Goal: Communication & Community: Participate in discussion

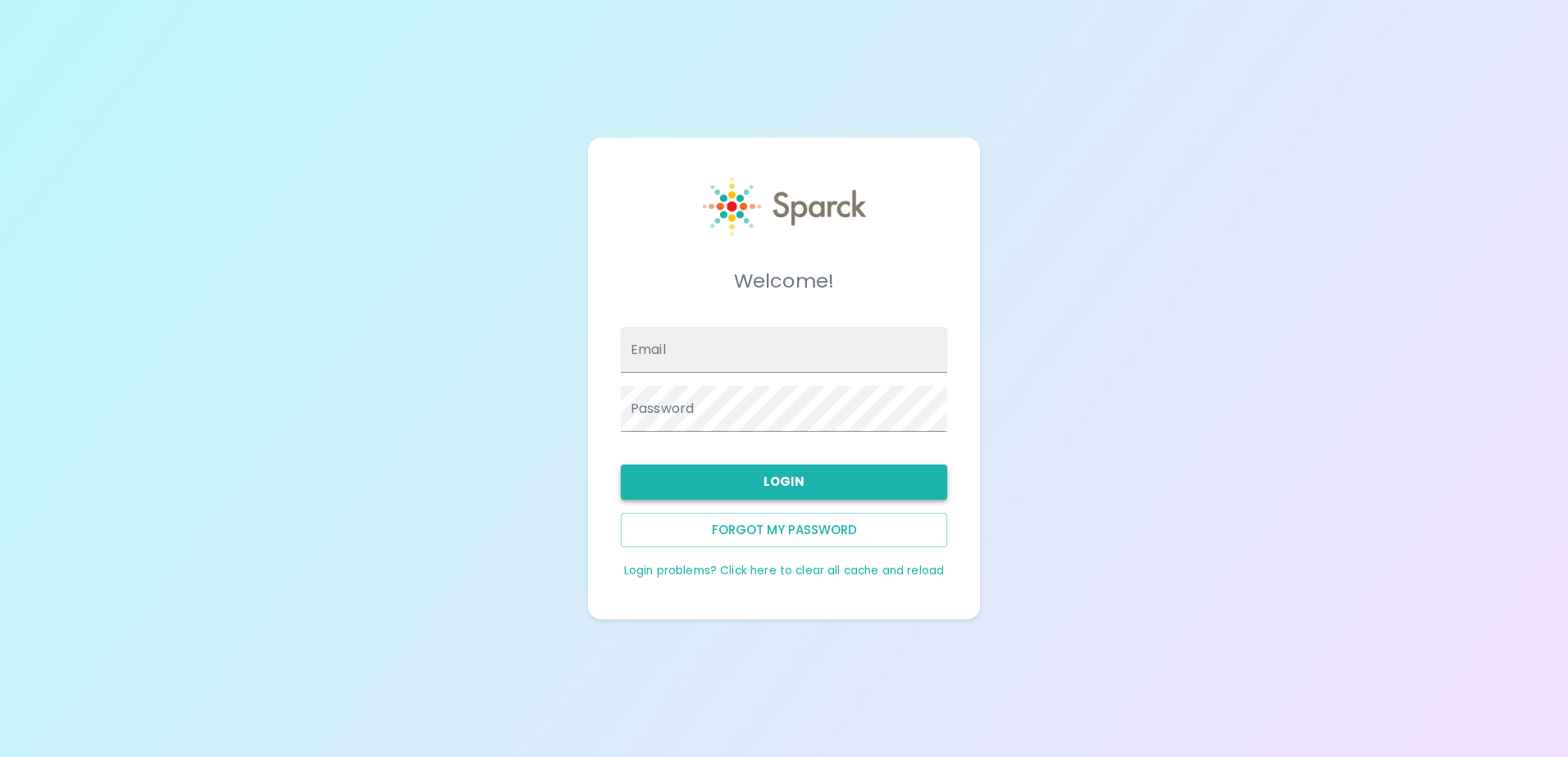
type input "[EMAIL_ADDRESS][DOMAIN_NAME]"
click at [834, 484] on button "Login" at bounding box center [784, 481] width 327 height 34
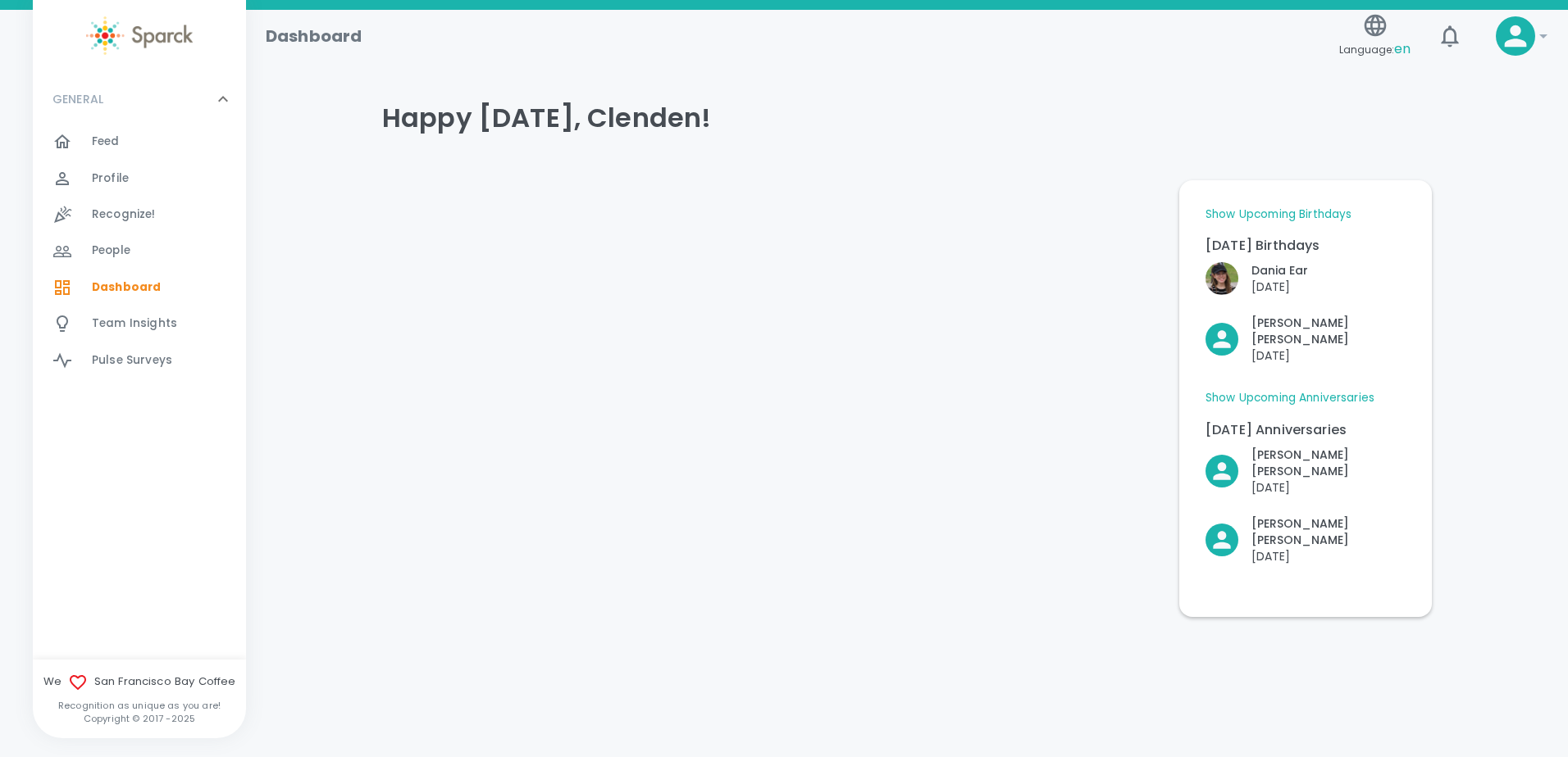
click at [137, 137] on div "Feed 0" at bounding box center [169, 142] width 154 height 23
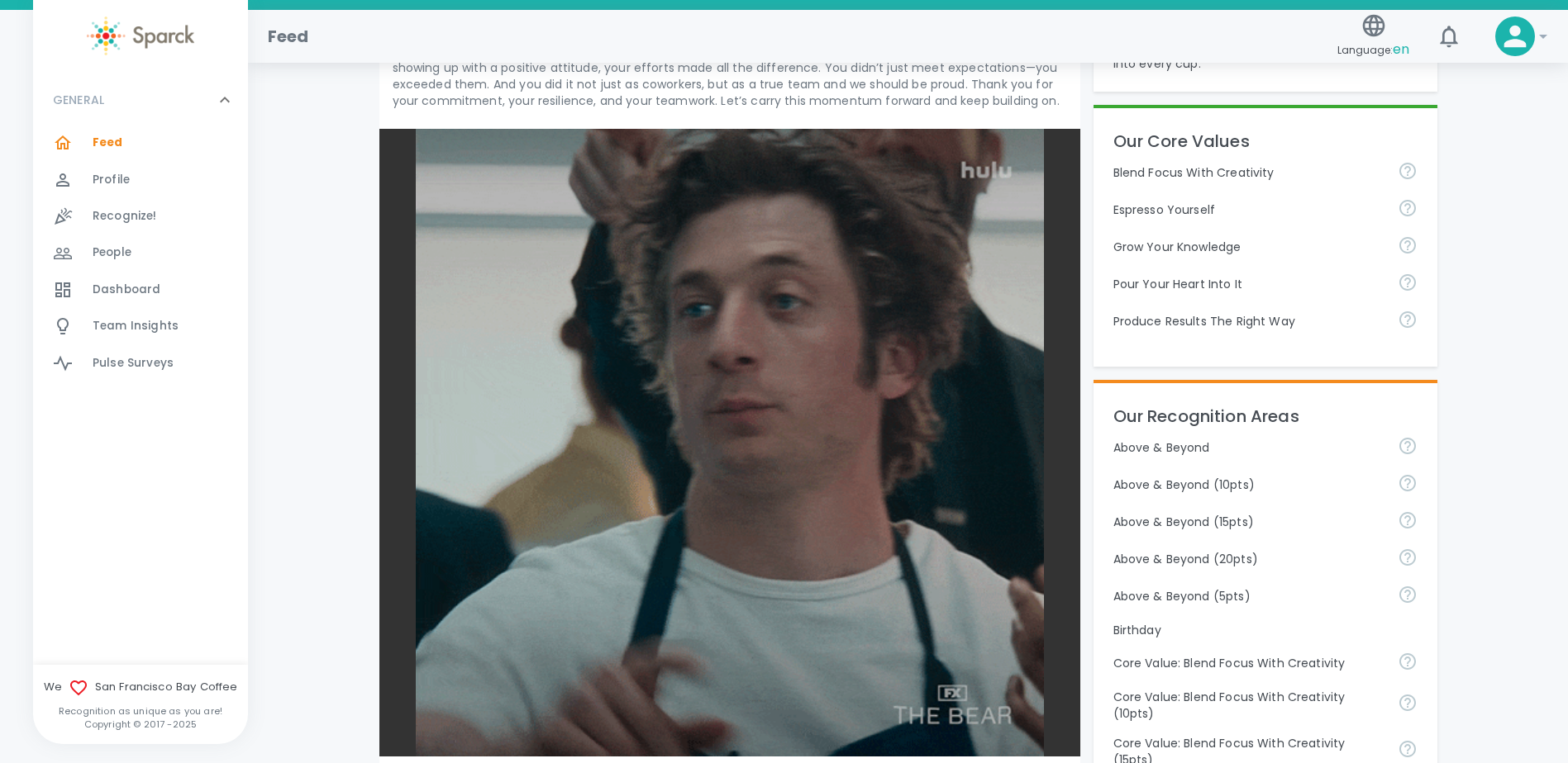
scroll to position [827, 0]
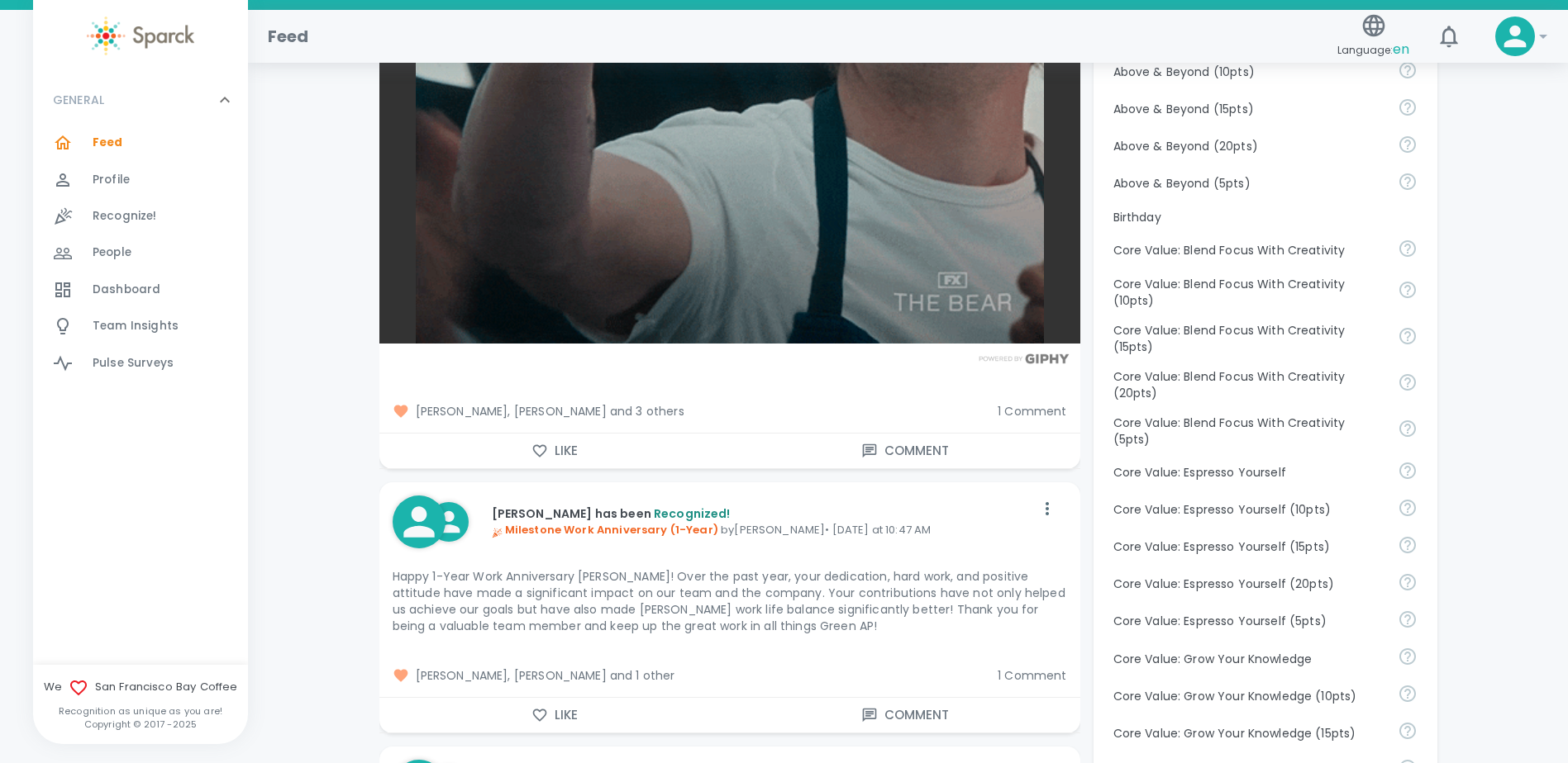
click at [903, 457] on button "Comment" at bounding box center [904, 451] width 350 height 34
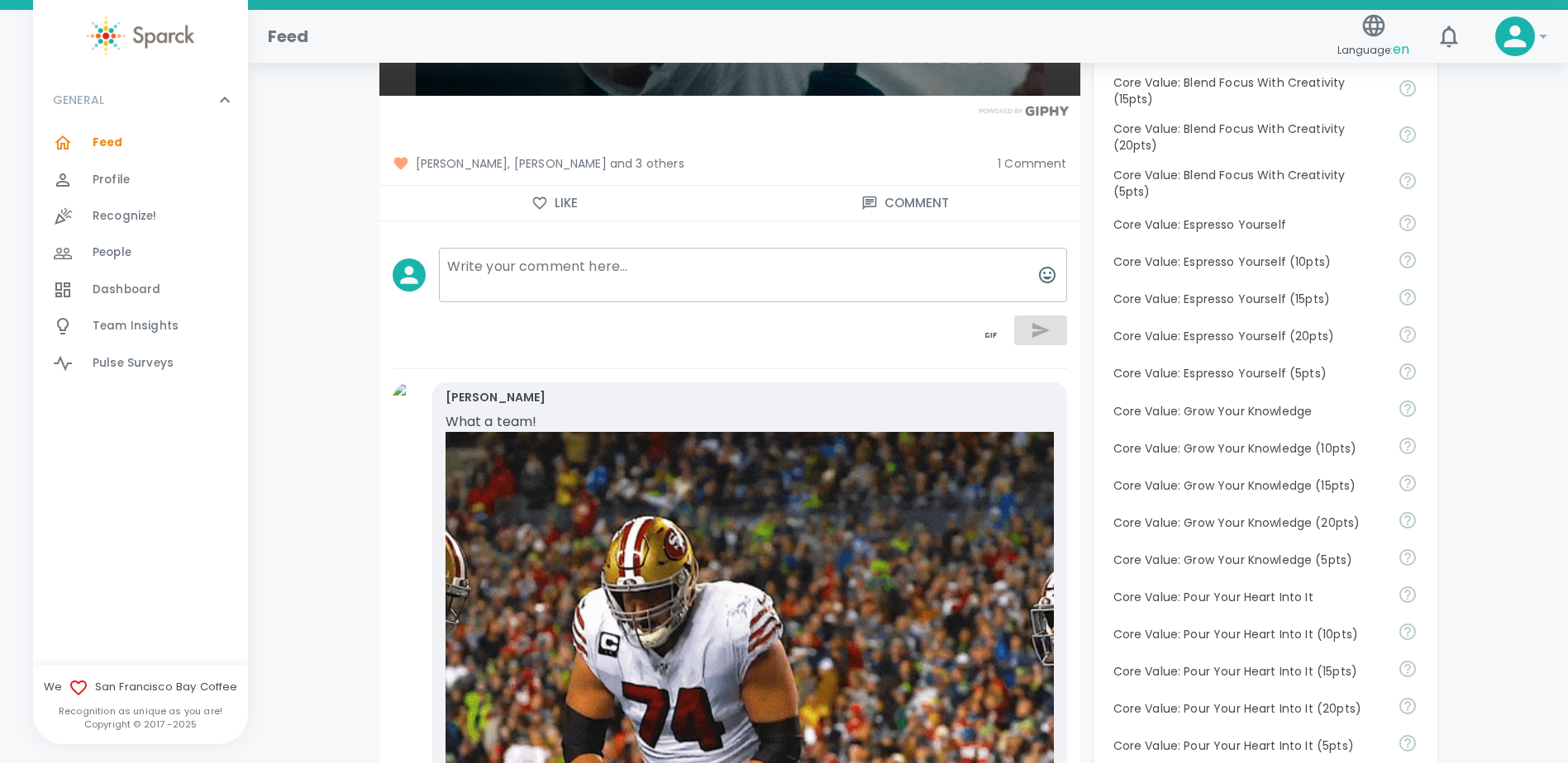
scroll to position [744, 0]
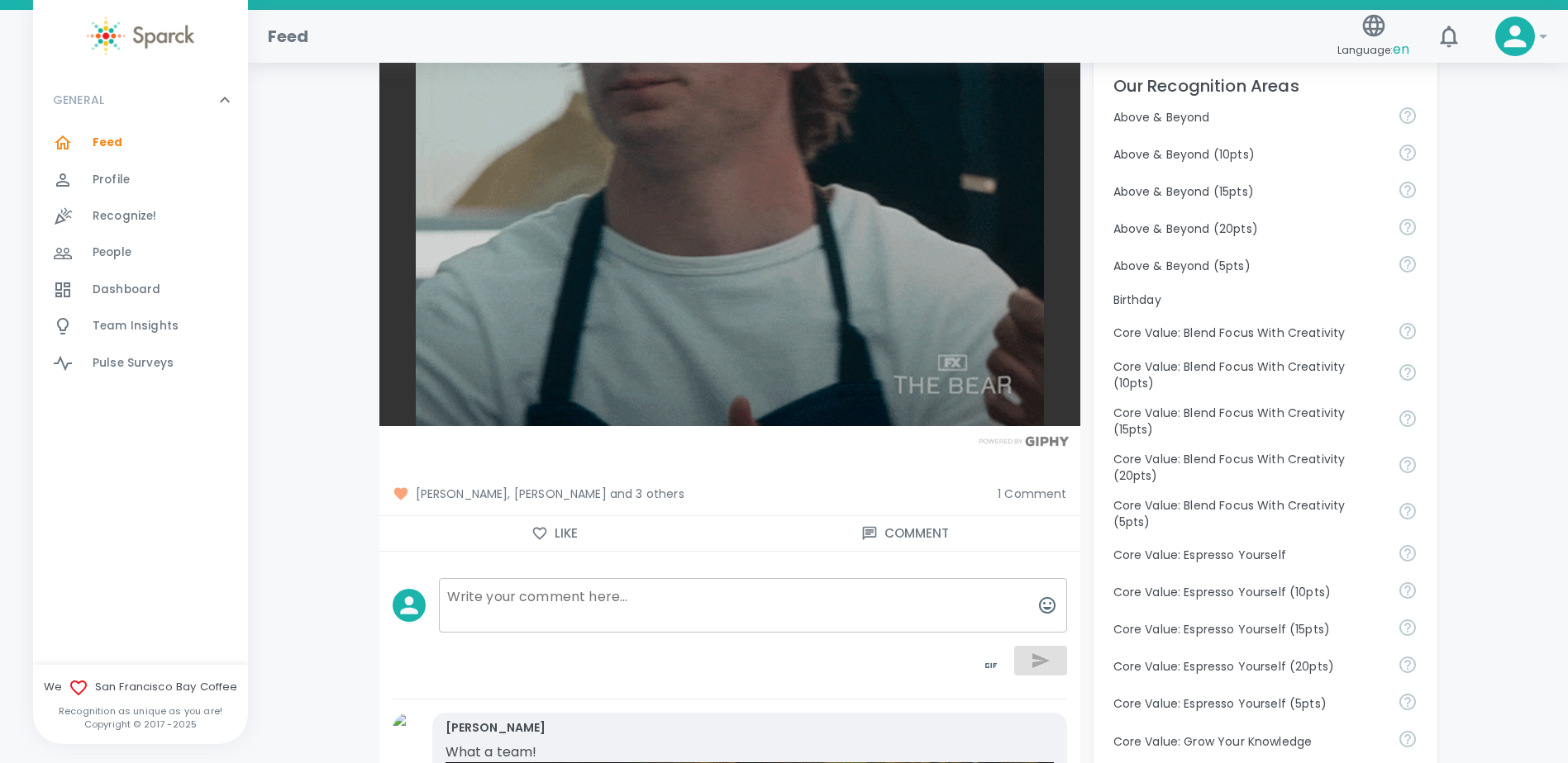
click at [662, 590] on textarea at bounding box center [753, 606] width 628 height 55
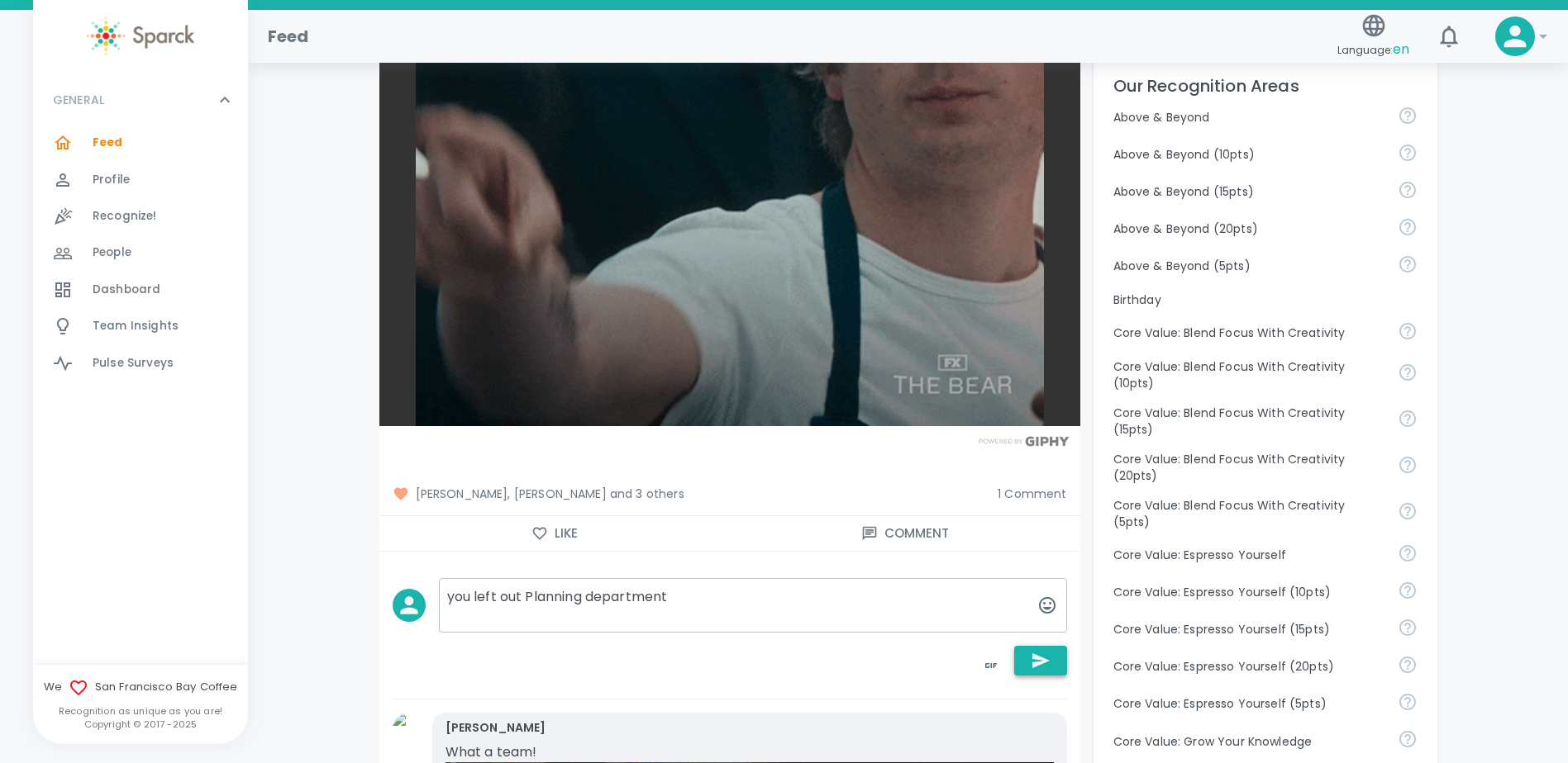
type textarea "you left out Planning department"
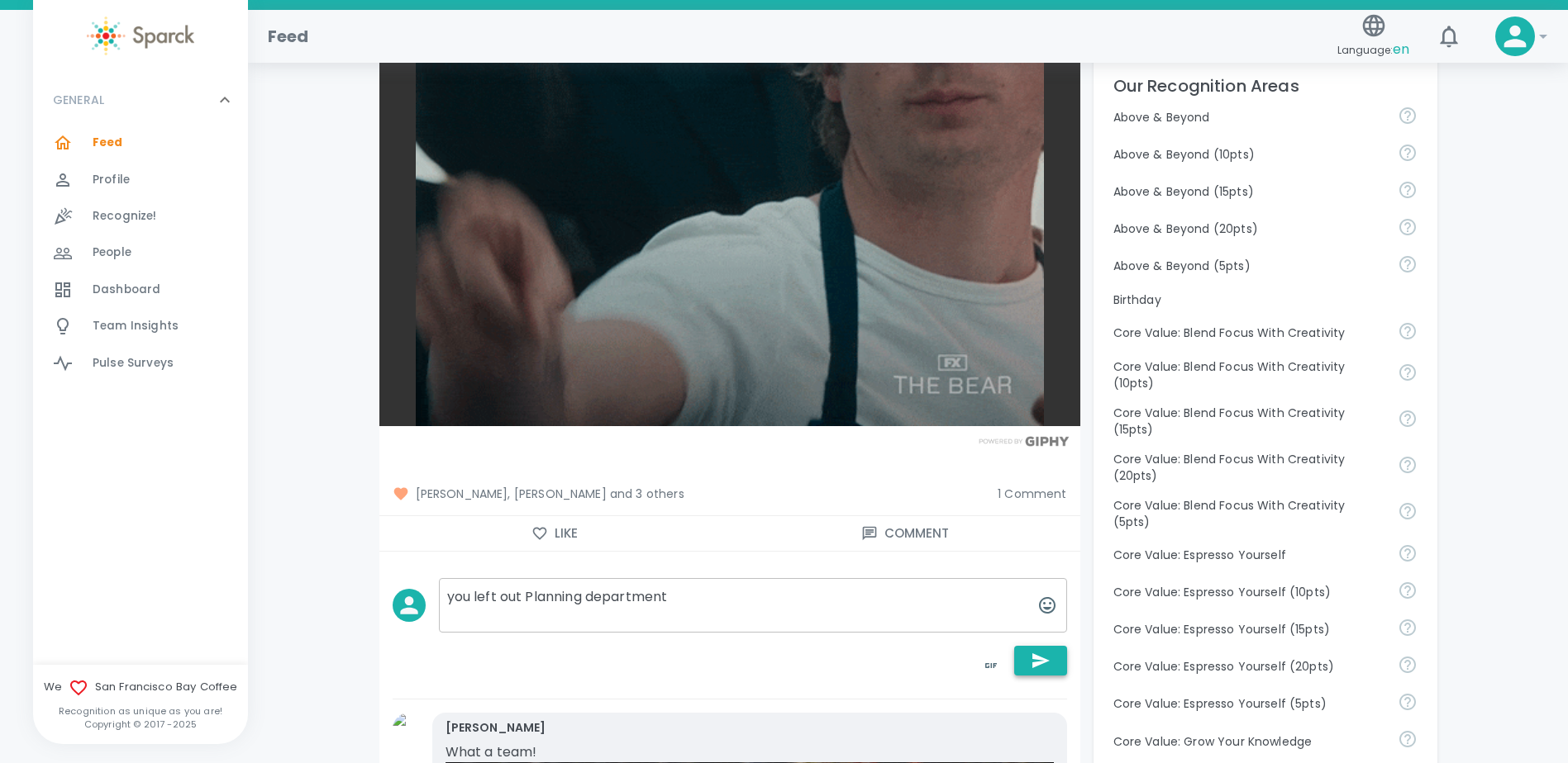
click at [1049, 656] on icon "button" at bounding box center [1040, 661] width 19 height 19
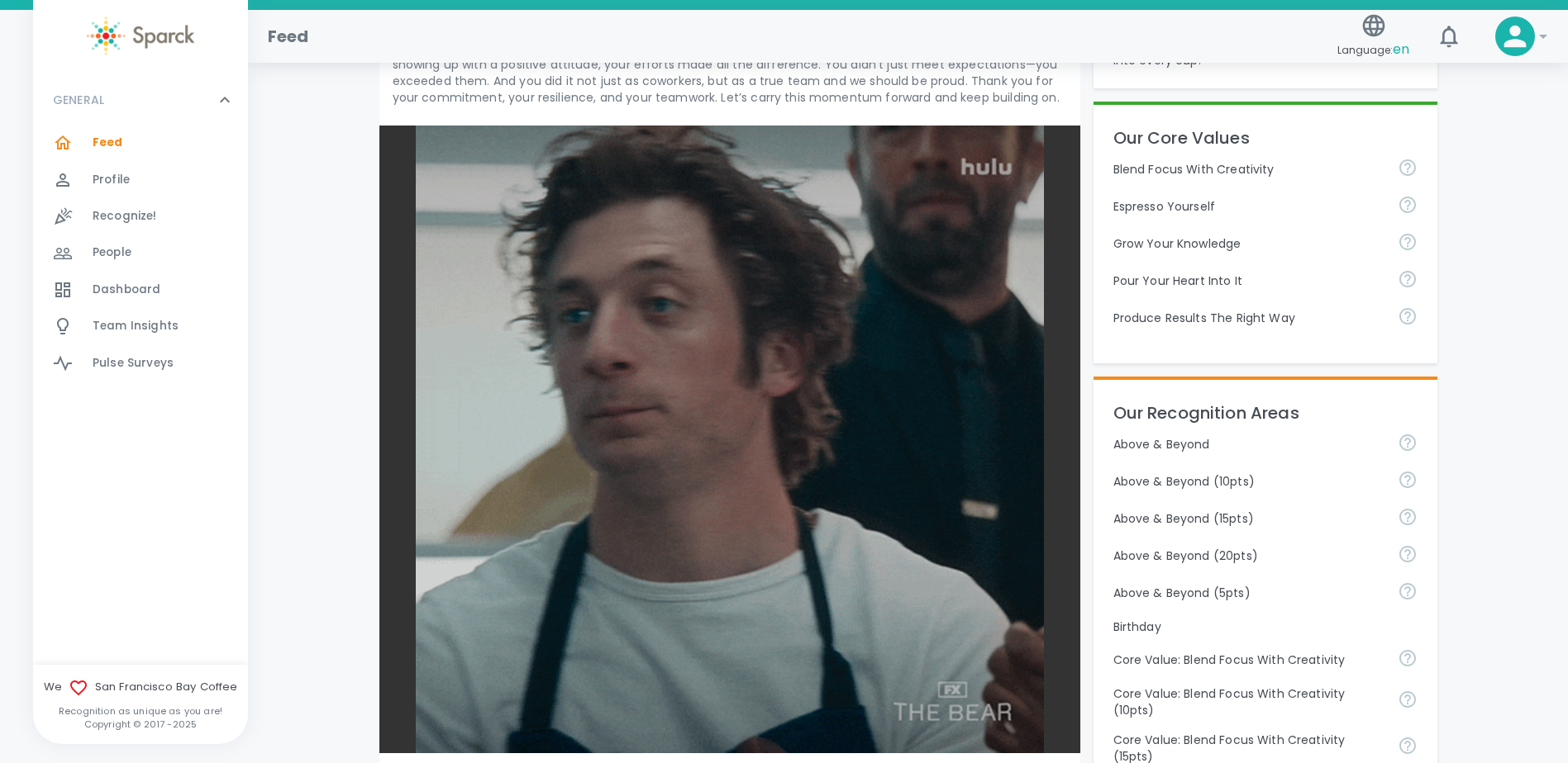
scroll to position [248, 0]
